Goal: Information Seeking & Learning: Learn about a topic

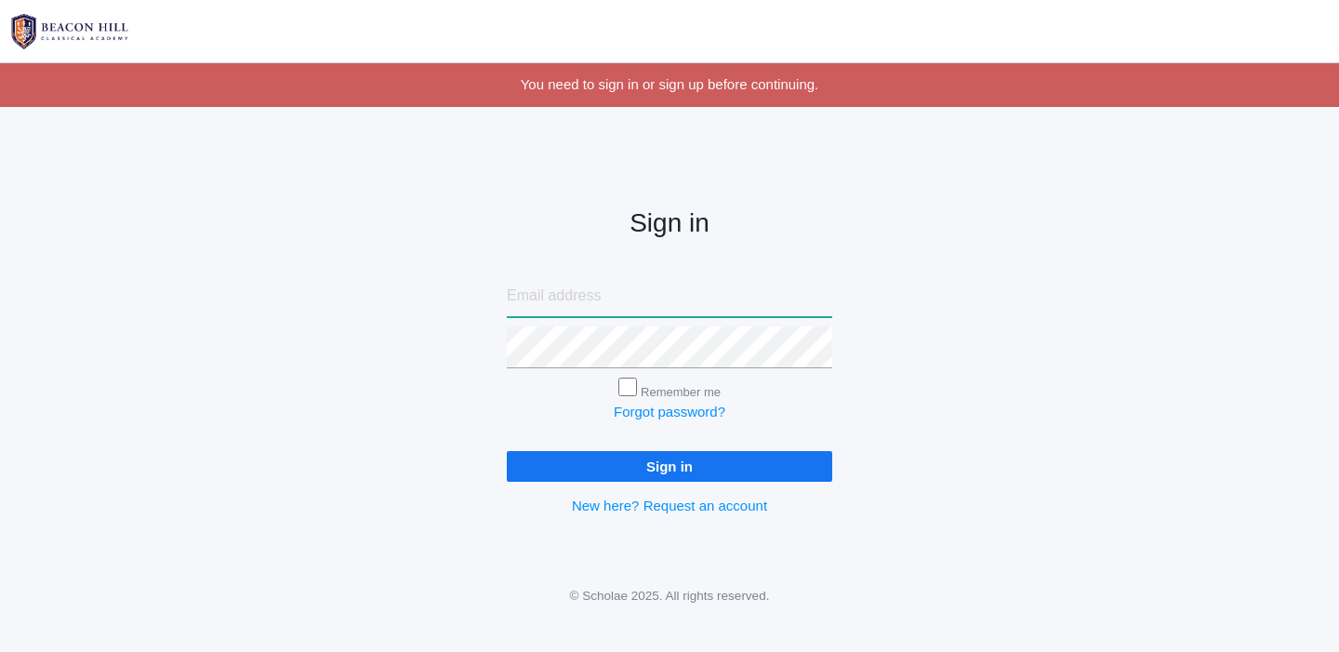
type input "annahosking@hotmail.com"
click at [682, 467] on input "Sign in" at bounding box center [669, 466] width 325 height 31
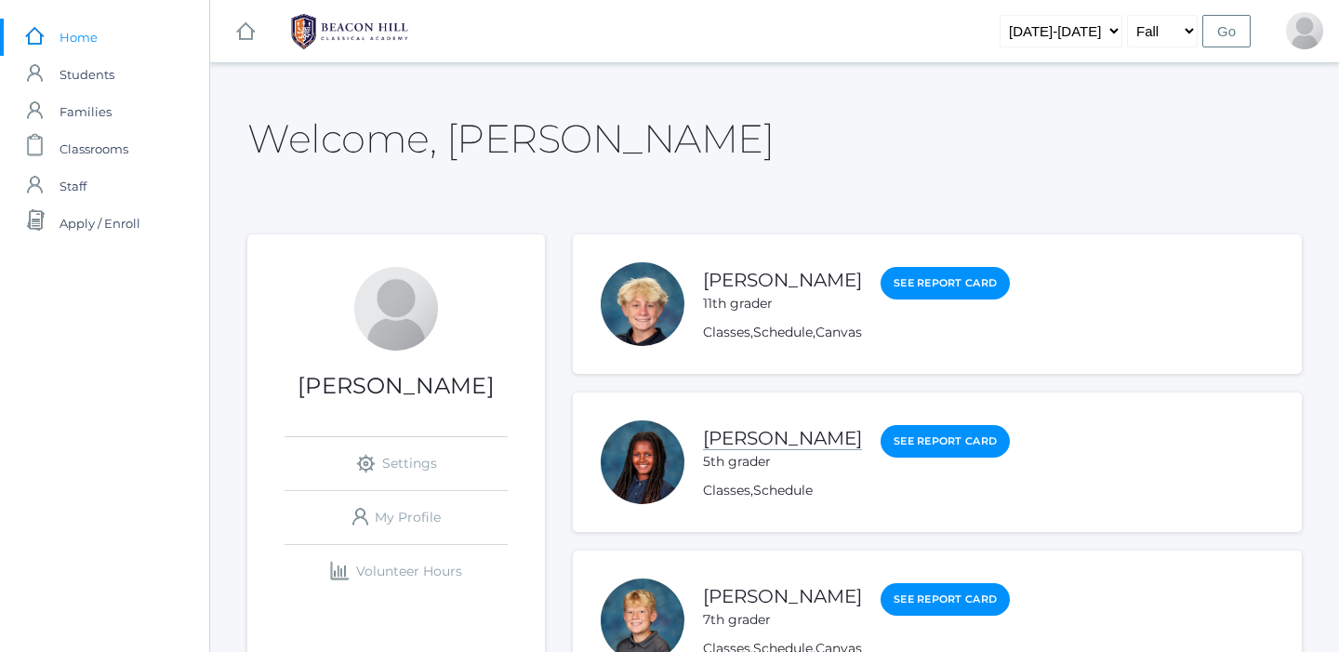
click at [761, 438] on link "[PERSON_NAME]" at bounding box center [782, 438] width 159 height 23
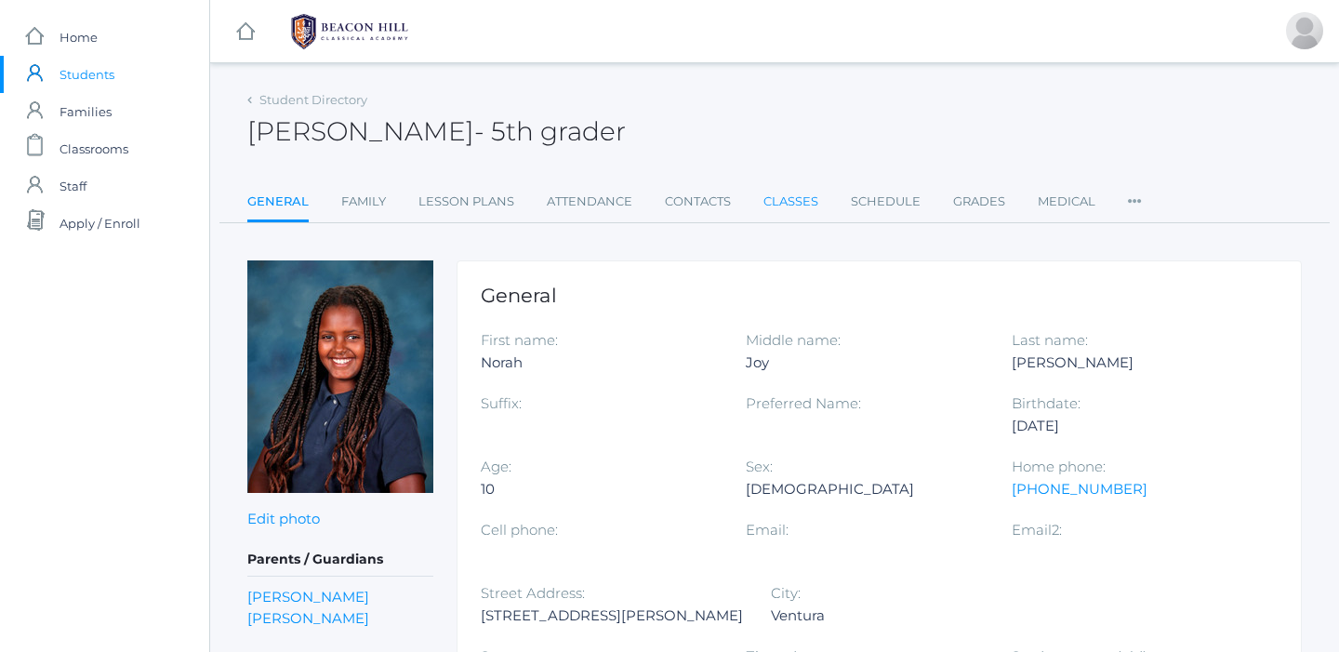
click at [790, 202] on link "Classes" at bounding box center [790, 201] width 55 height 37
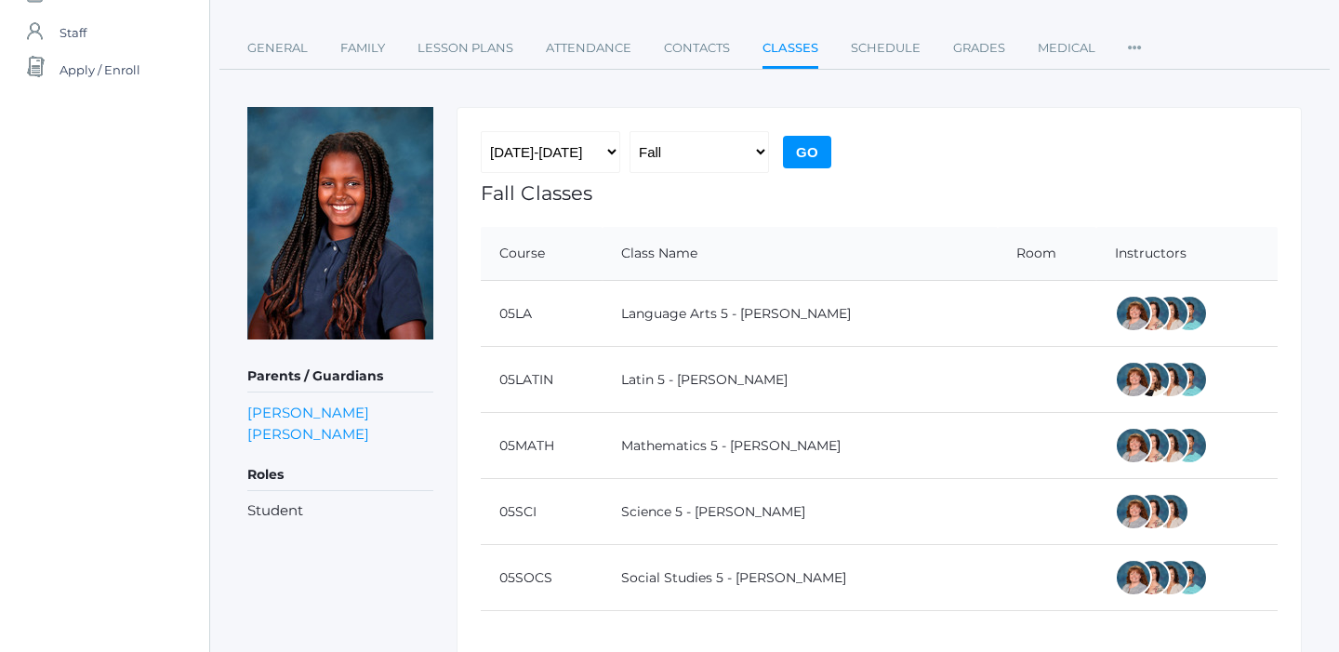
scroll to position [154, 0]
click at [728, 304] on link "Language Arts 5 - [PERSON_NAME]" at bounding box center [736, 312] width 230 height 17
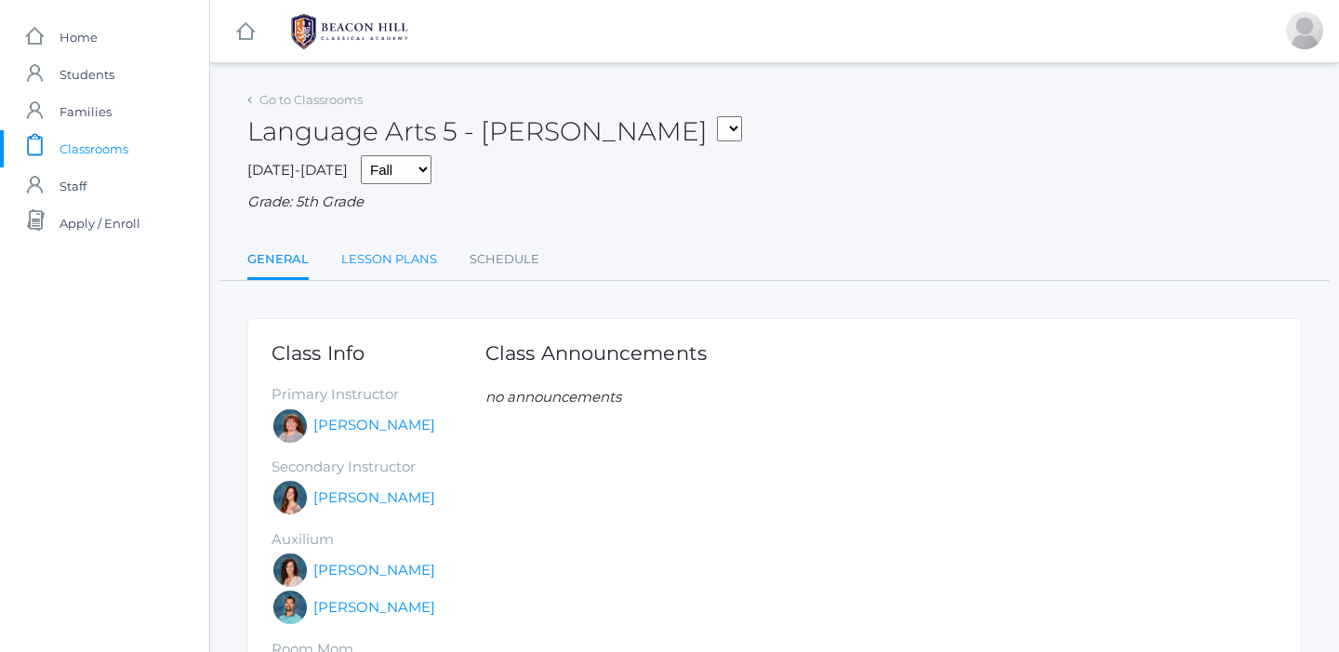
click at [380, 249] on link "Lesson Plans" at bounding box center [389, 259] width 96 height 37
